Goal: Obtain resource: Download file/media

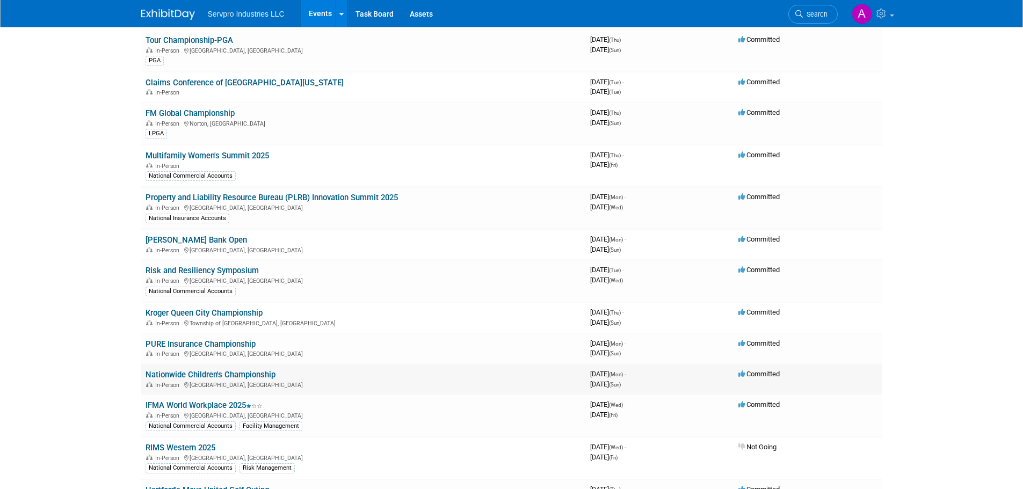
scroll to position [107, 0]
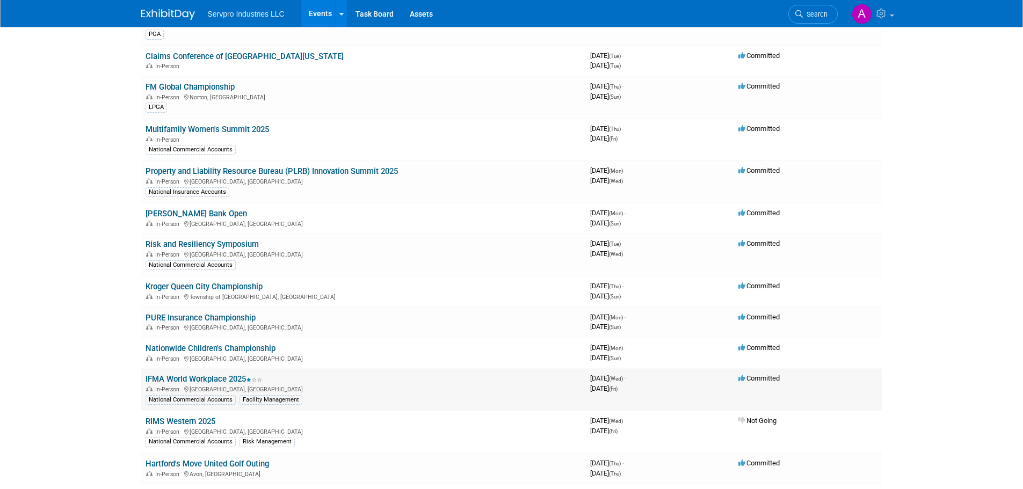
click at [204, 375] on td "IFMA World Workplace 2025 In-Person [GEOGRAPHIC_DATA], [GEOGRAPHIC_DATA] Nation…" at bounding box center [363, 389] width 445 height 42
click at [204, 376] on link "IFMA World Workplace 2025" at bounding box center [204, 379] width 117 height 10
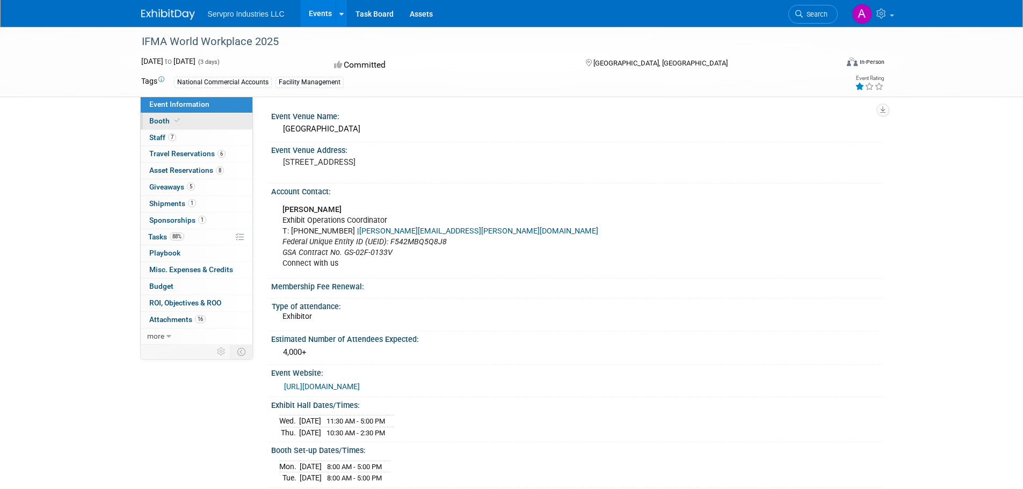
click at [169, 118] on span "Booth" at bounding box center [165, 121] width 33 height 9
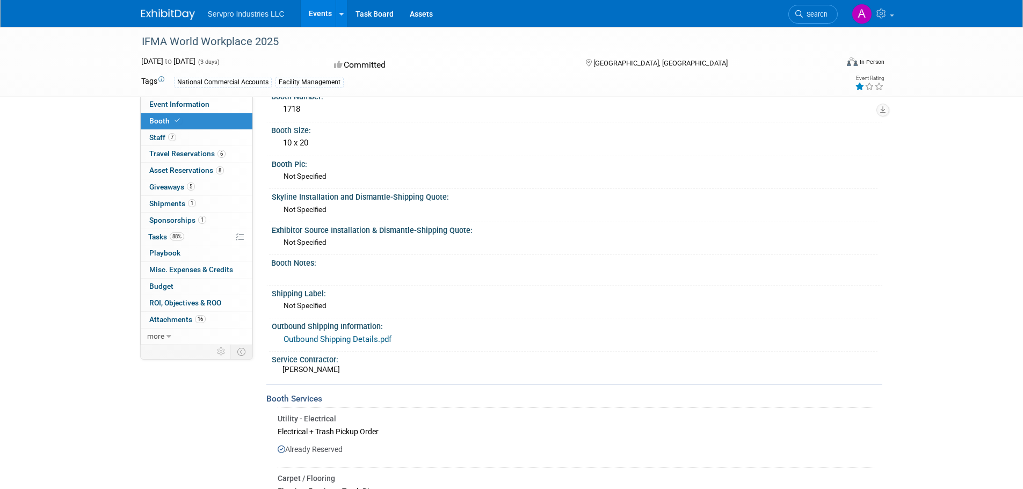
scroll to position [178, 0]
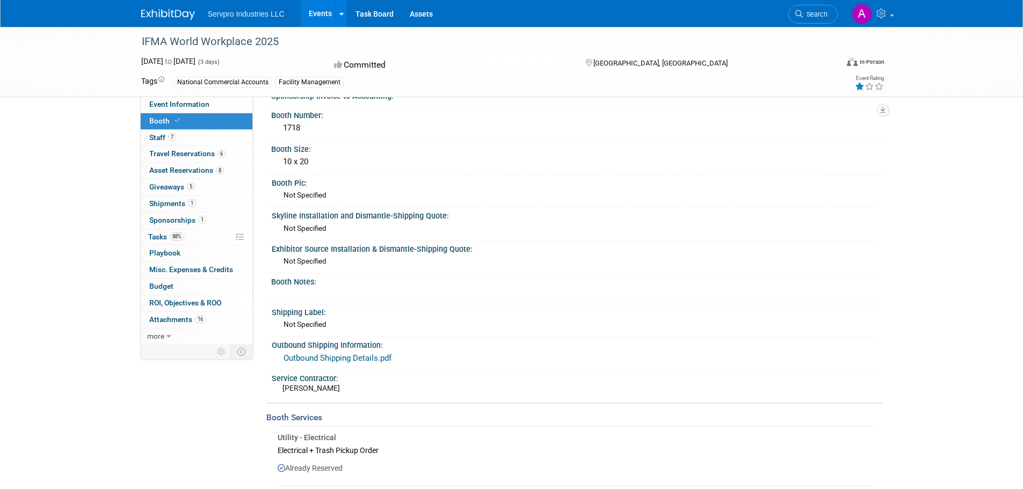
click at [330, 359] on link "Outbound Shipping Details.pdf" at bounding box center [338, 358] width 108 height 10
